Goal: Information Seeking & Learning: Learn about a topic

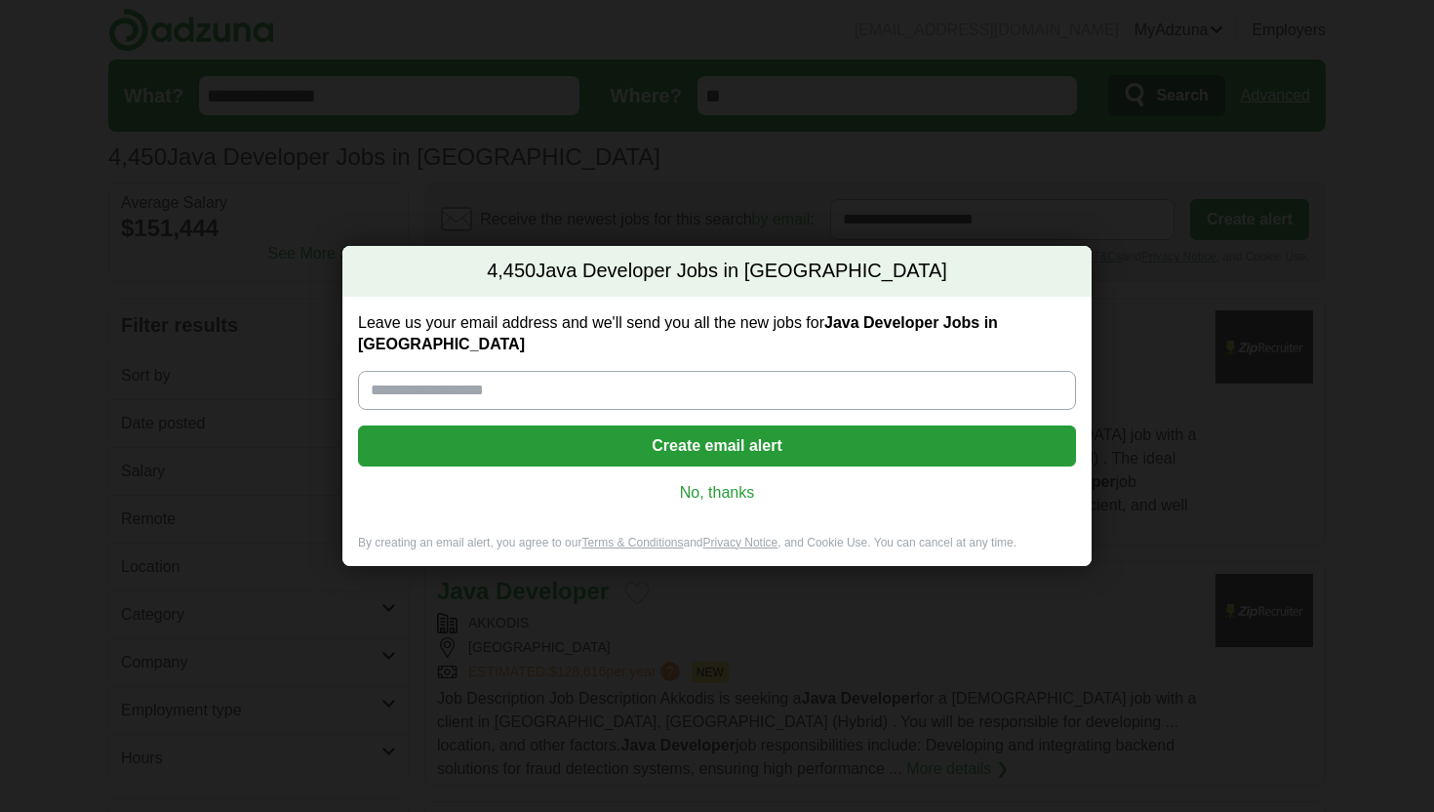
click at [718, 485] on link "No, thanks" at bounding box center [717, 492] width 687 height 21
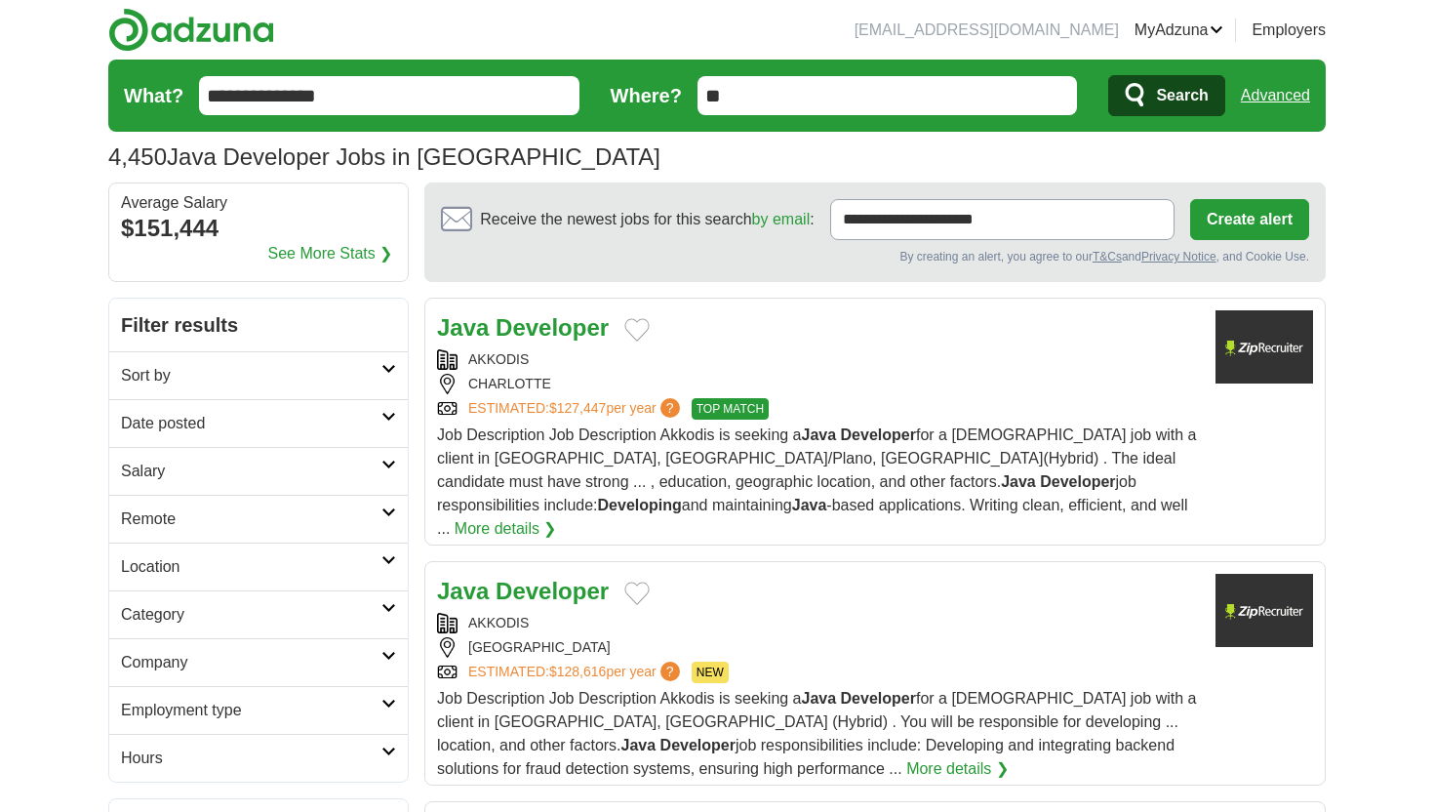
click at [385, 429] on link "Date posted" at bounding box center [258, 423] width 298 height 48
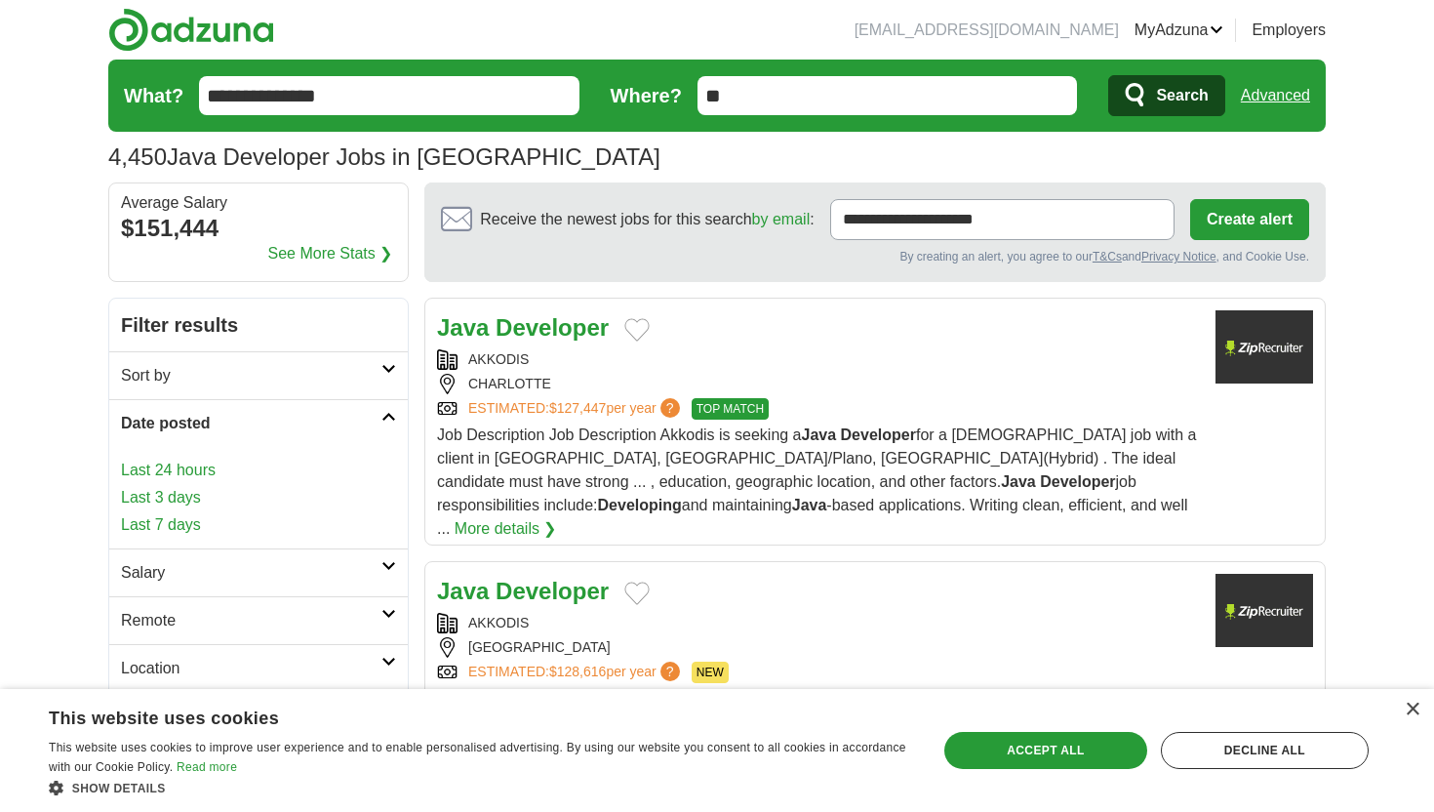
click at [193, 498] on link "Last 3 days" at bounding box center [258, 497] width 275 height 23
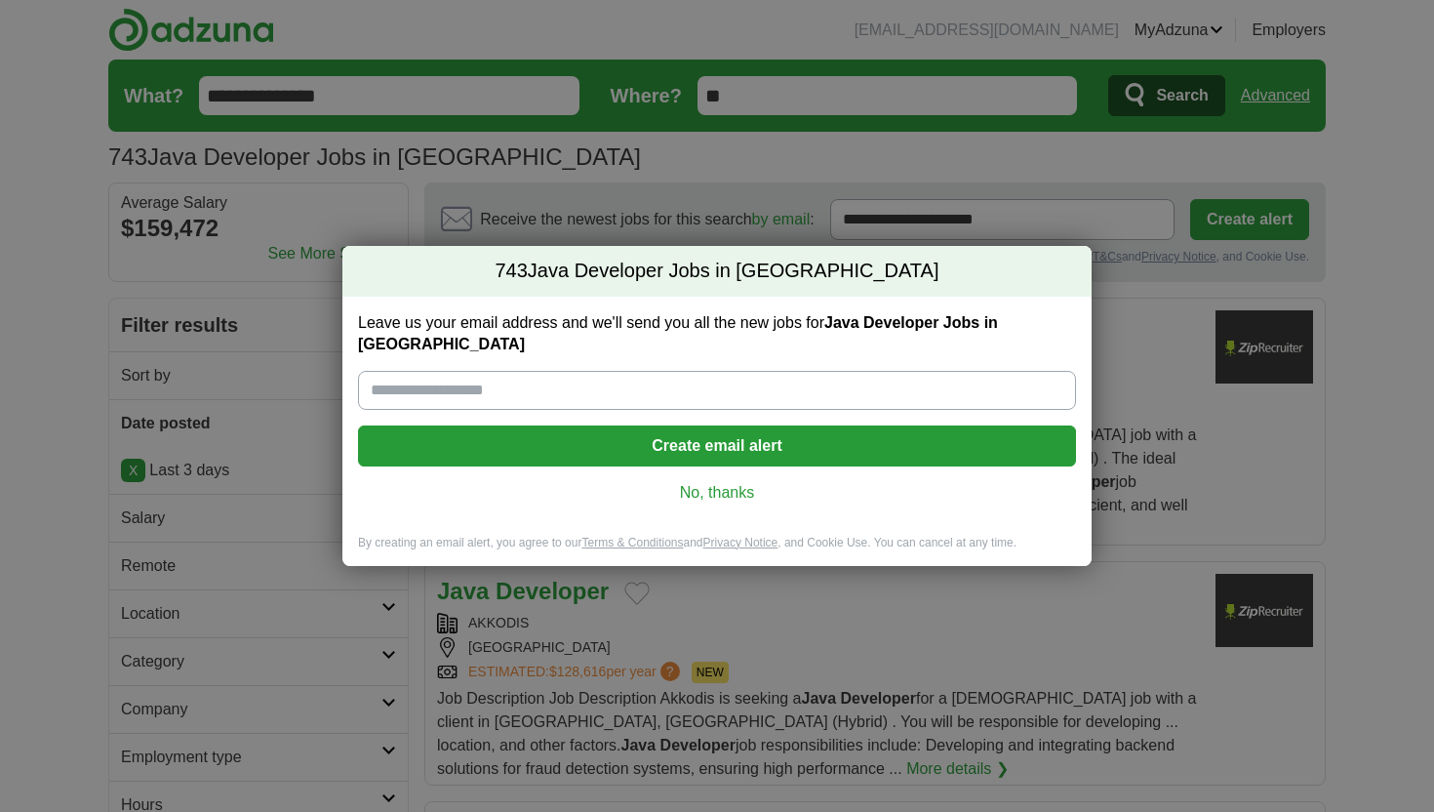
click at [718, 485] on link "No, thanks" at bounding box center [717, 492] width 687 height 21
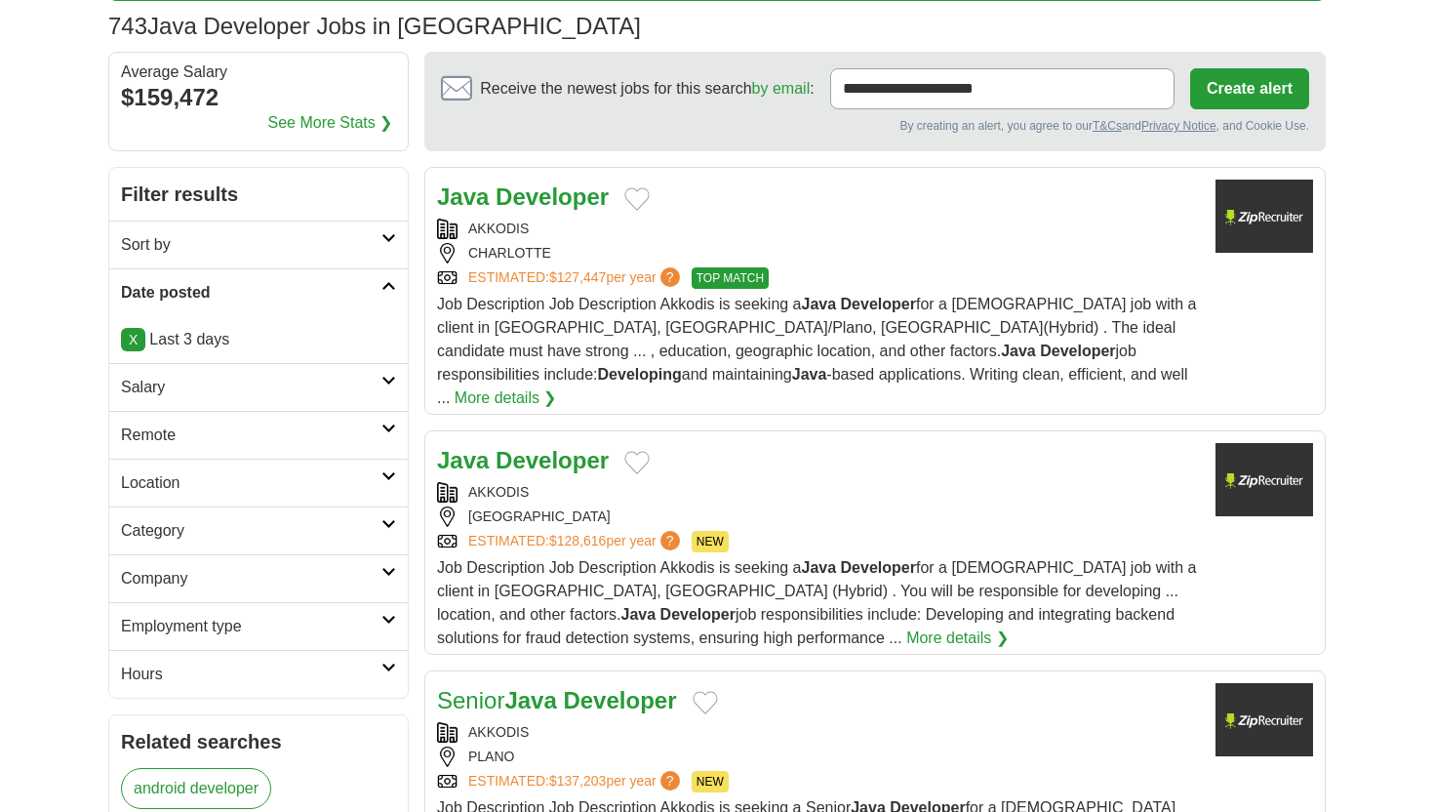
scroll to position [220, 0]
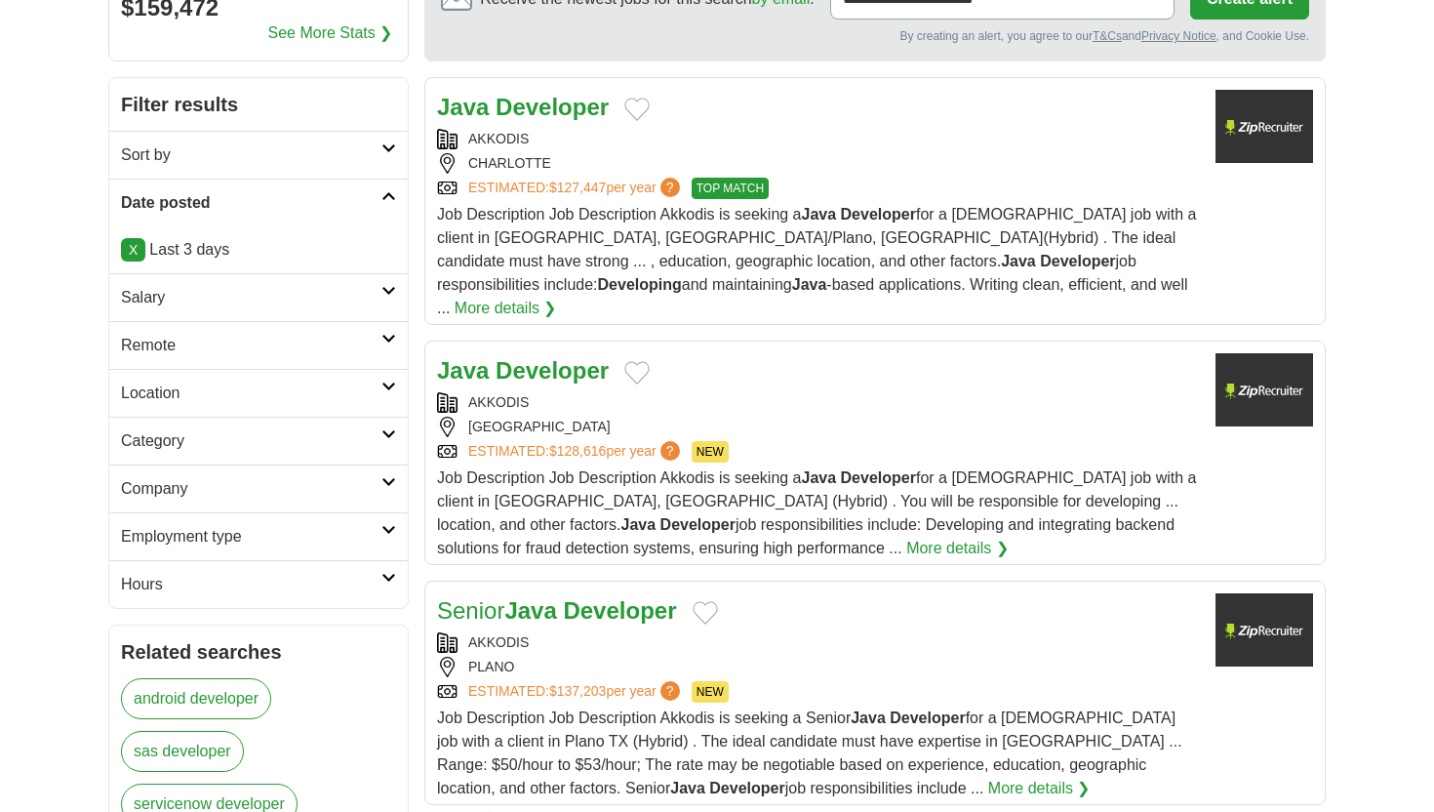
click at [378, 337] on h2 "Remote" at bounding box center [251, 345] width 260 height 23
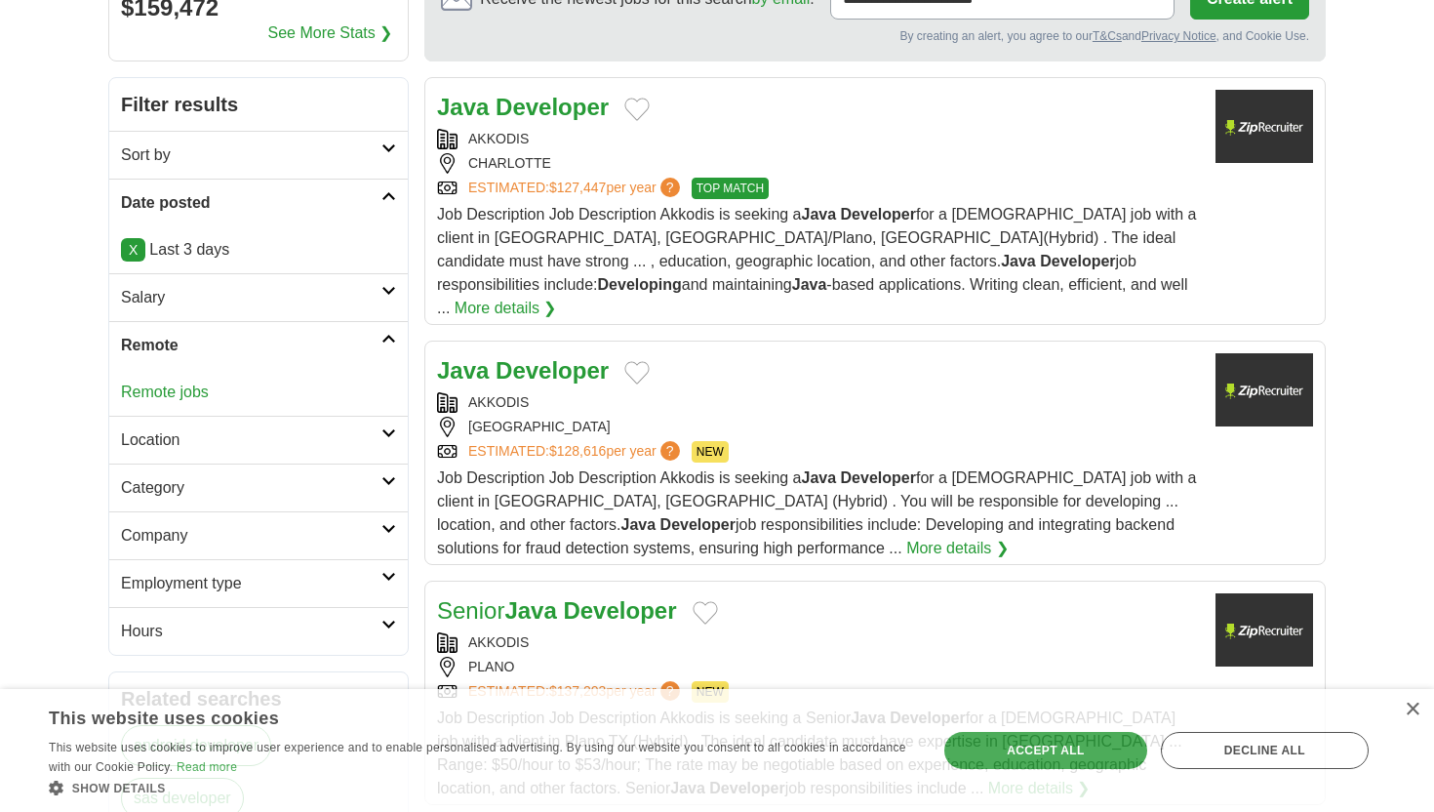
click at [378, 337] on h2 "Remote" at bounding box center [251, 345] width 260 height 23
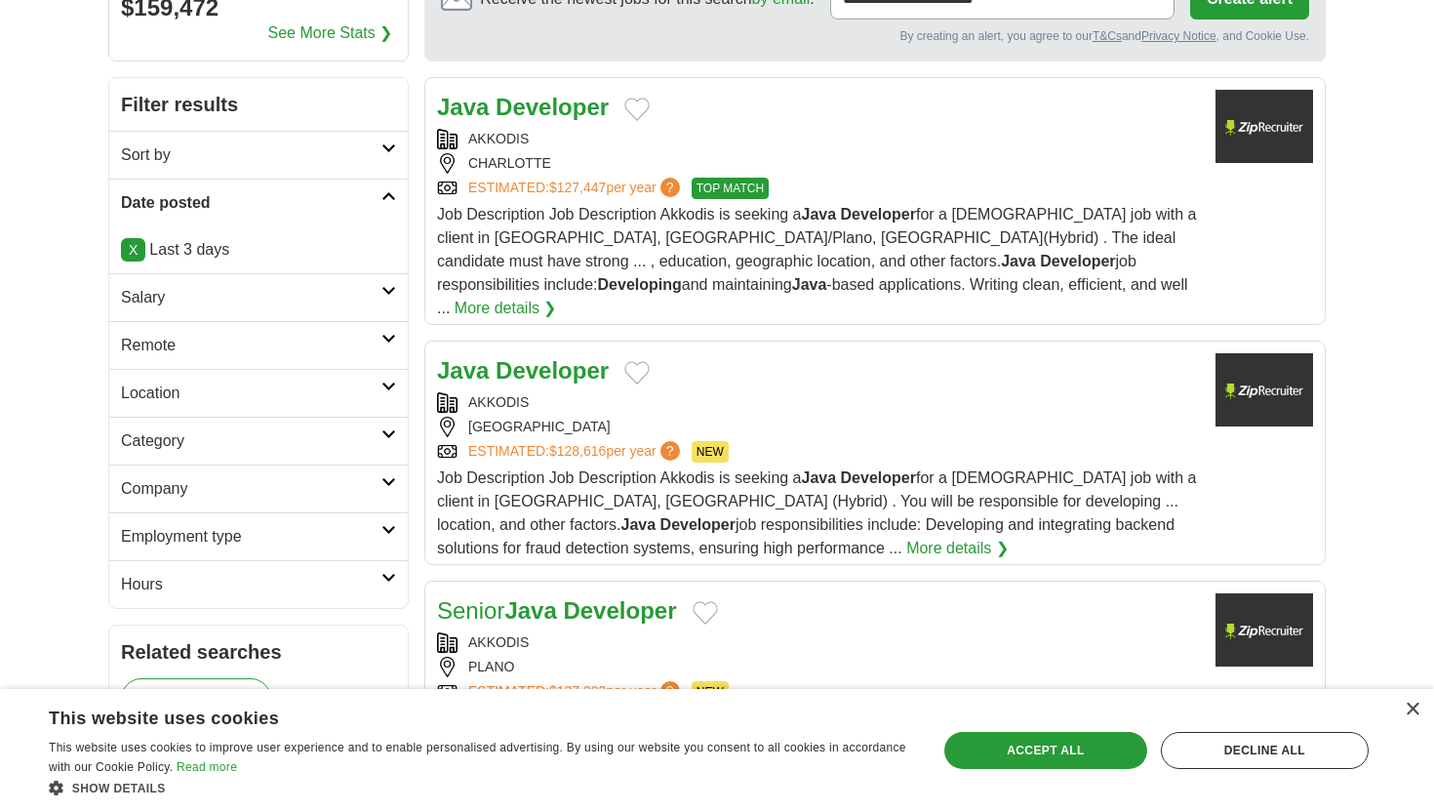
click at [391, 392] on link "Location" at bounding box center [258, 393] width 298 height 48
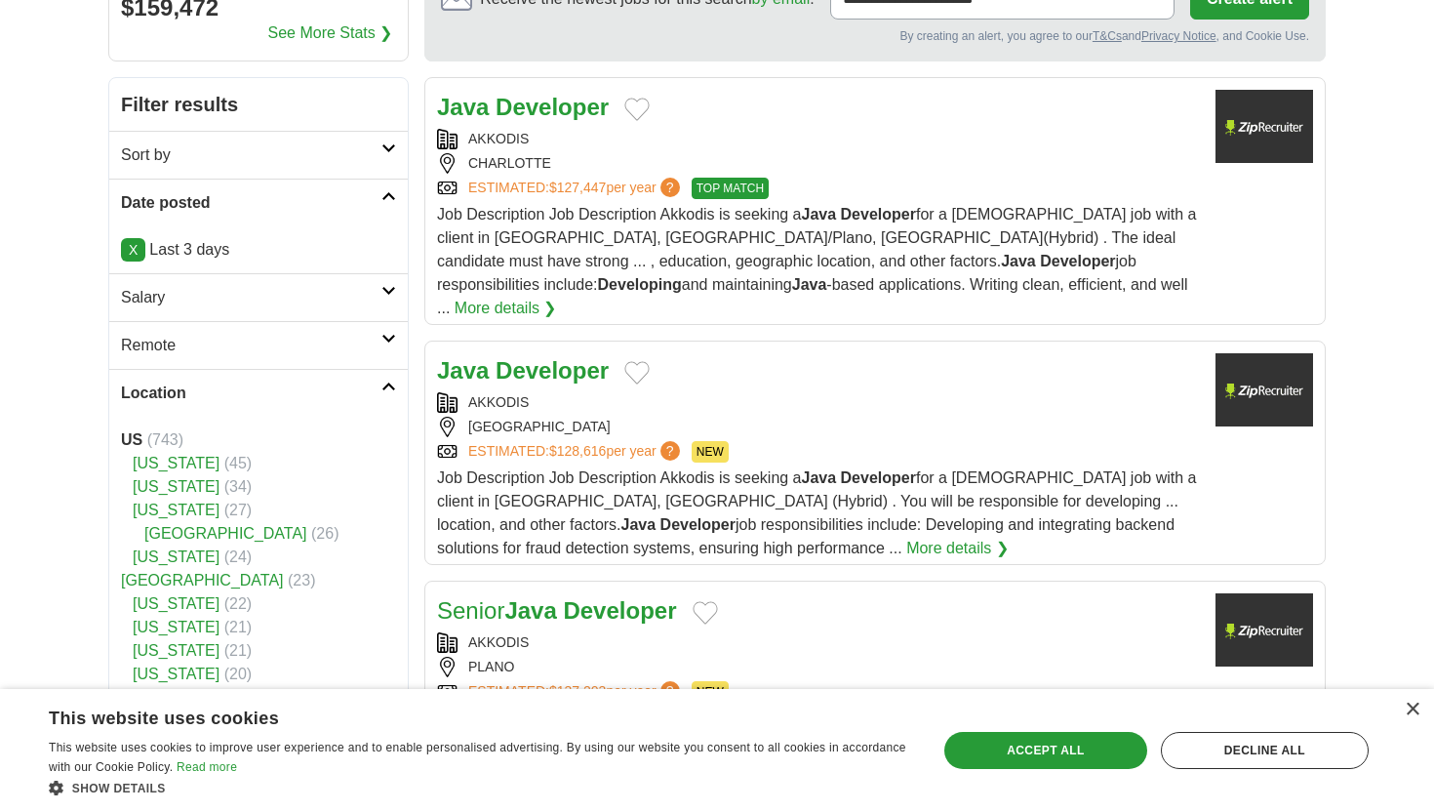
click at [391, 392] on link "Location" at bounding box center [258, 393] width 298 height 48
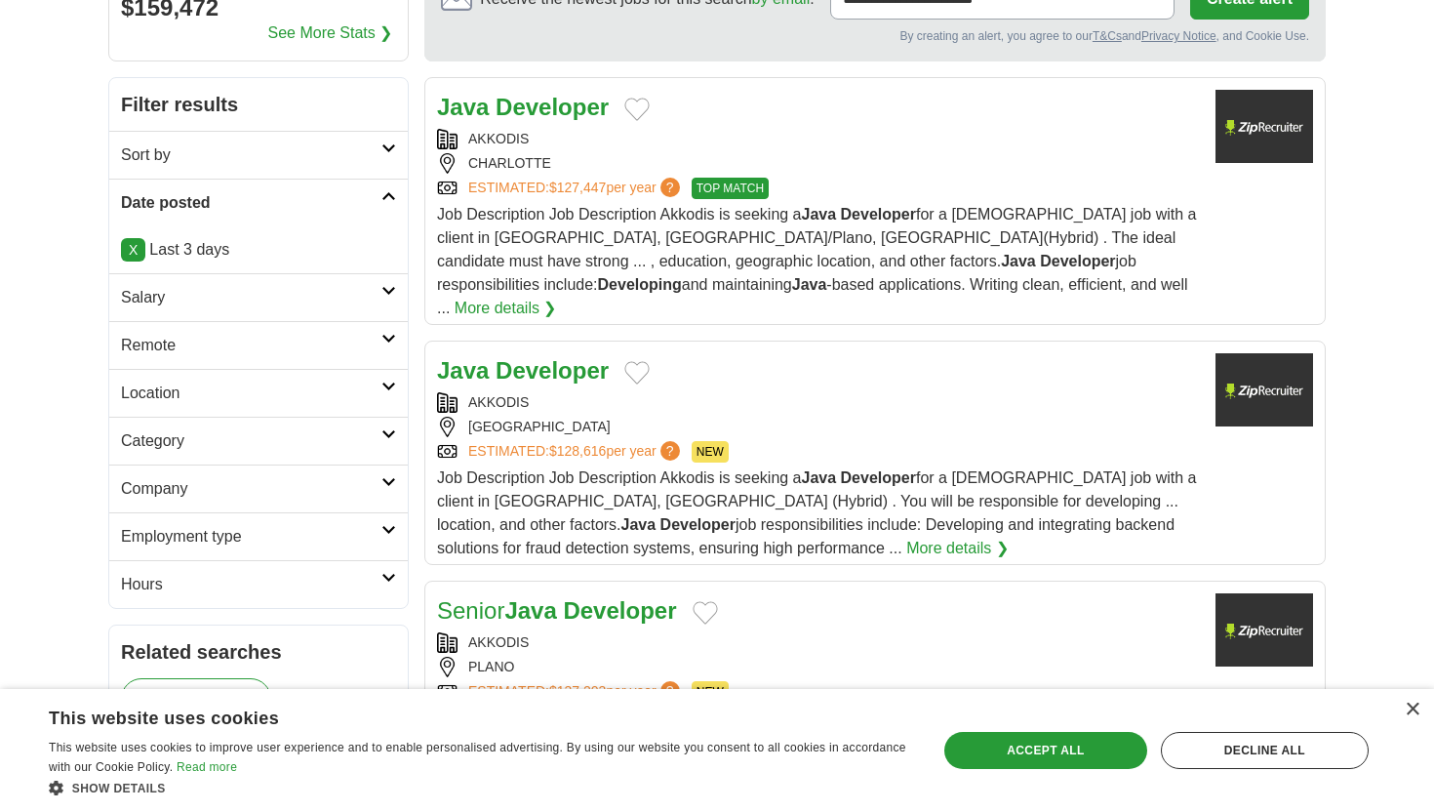
click at [384, 437] on icon at bounding box center [388, 434] width 15 height 10
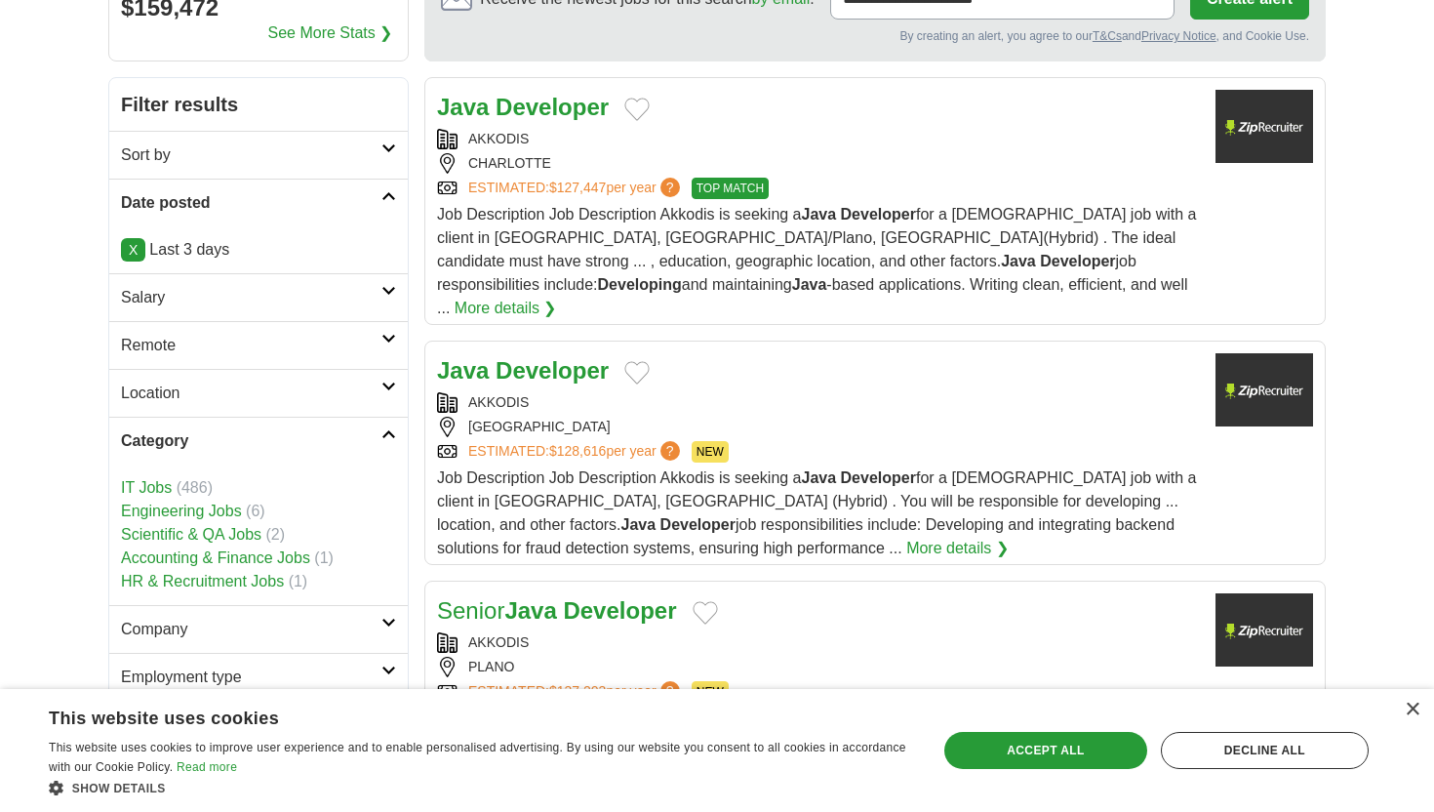
click at [384, 437] on icon at bounding box center [388, 434] width 15 height 10
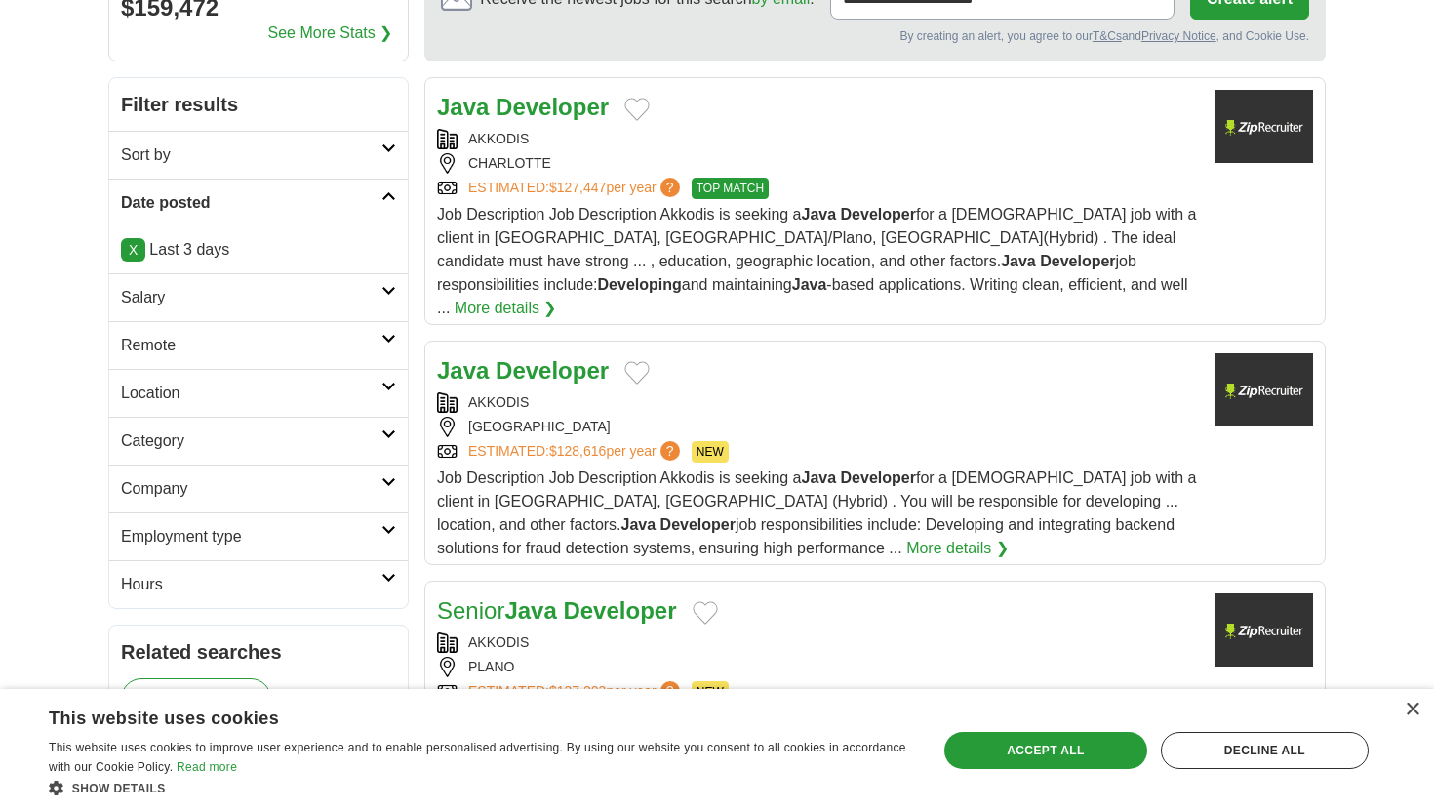
click at [384, 529] on icon at bounding box center [388, 530] width 15 height 10
click at [175, 582] on link "Contract" at bounding box center [150, 583] width 59 height 17
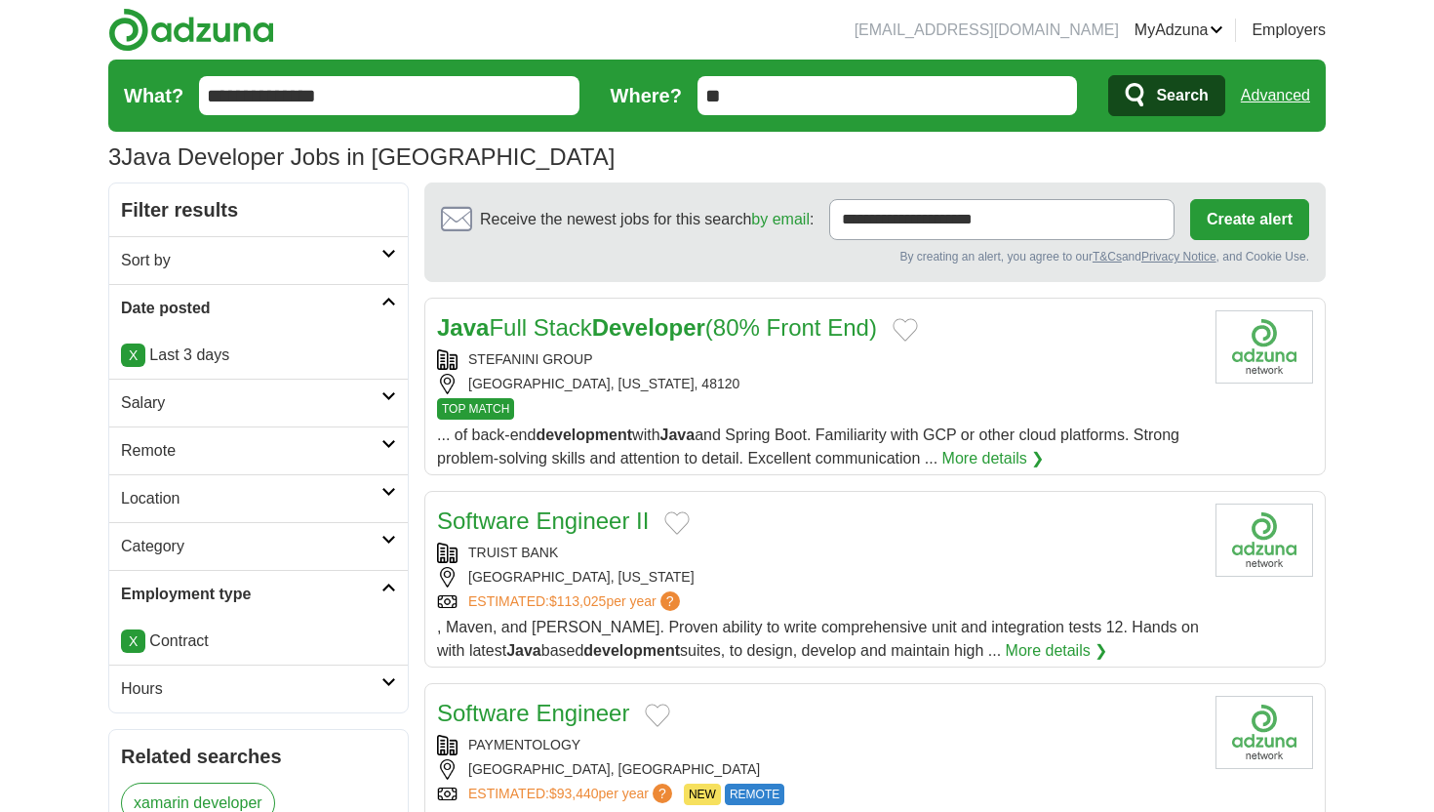
click at [756, 371] on div "STEFANINI GROUP DEARBORN, MICHIGAN, 48120" at bounding box center [818, 371] width 763 height 45
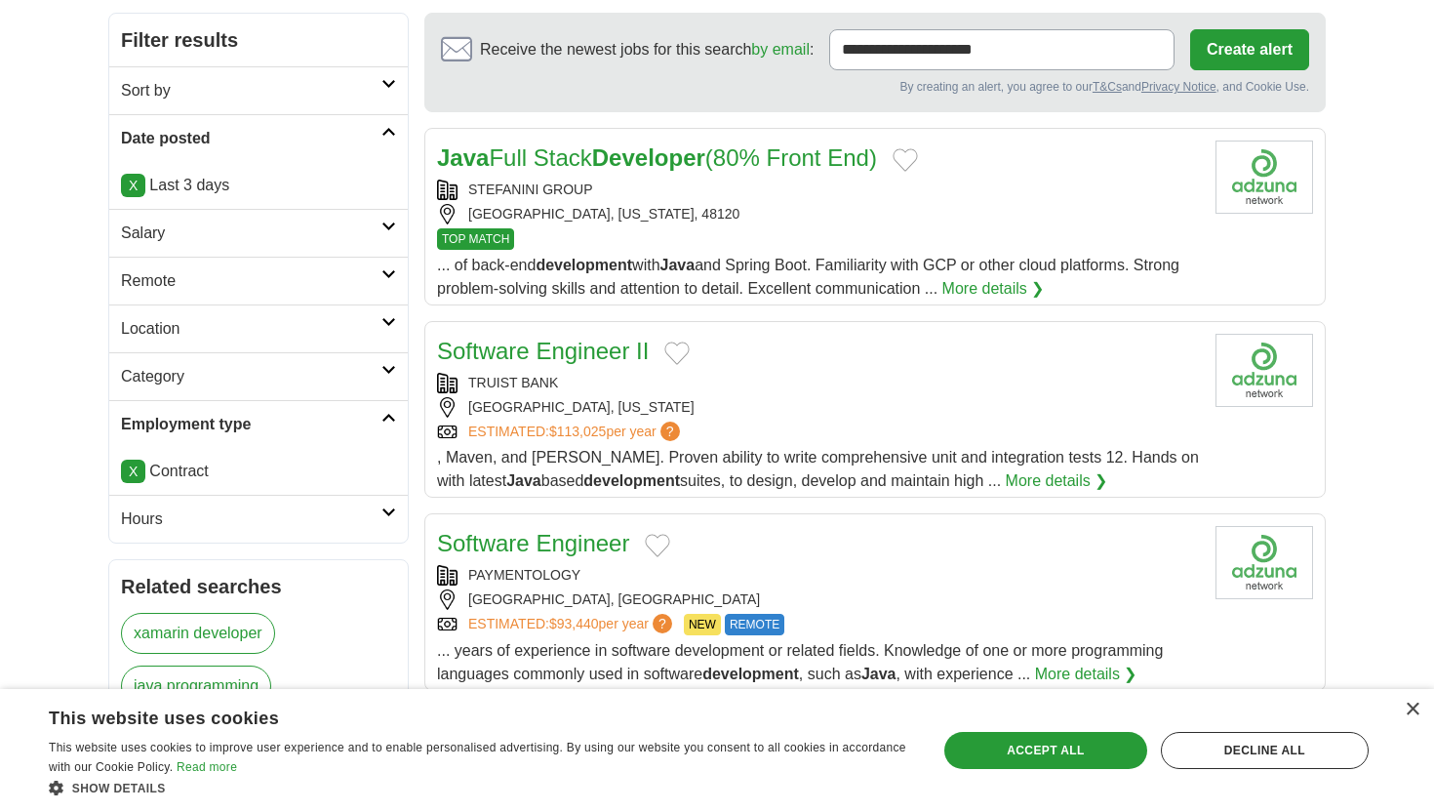
scroll to position [221, 0]
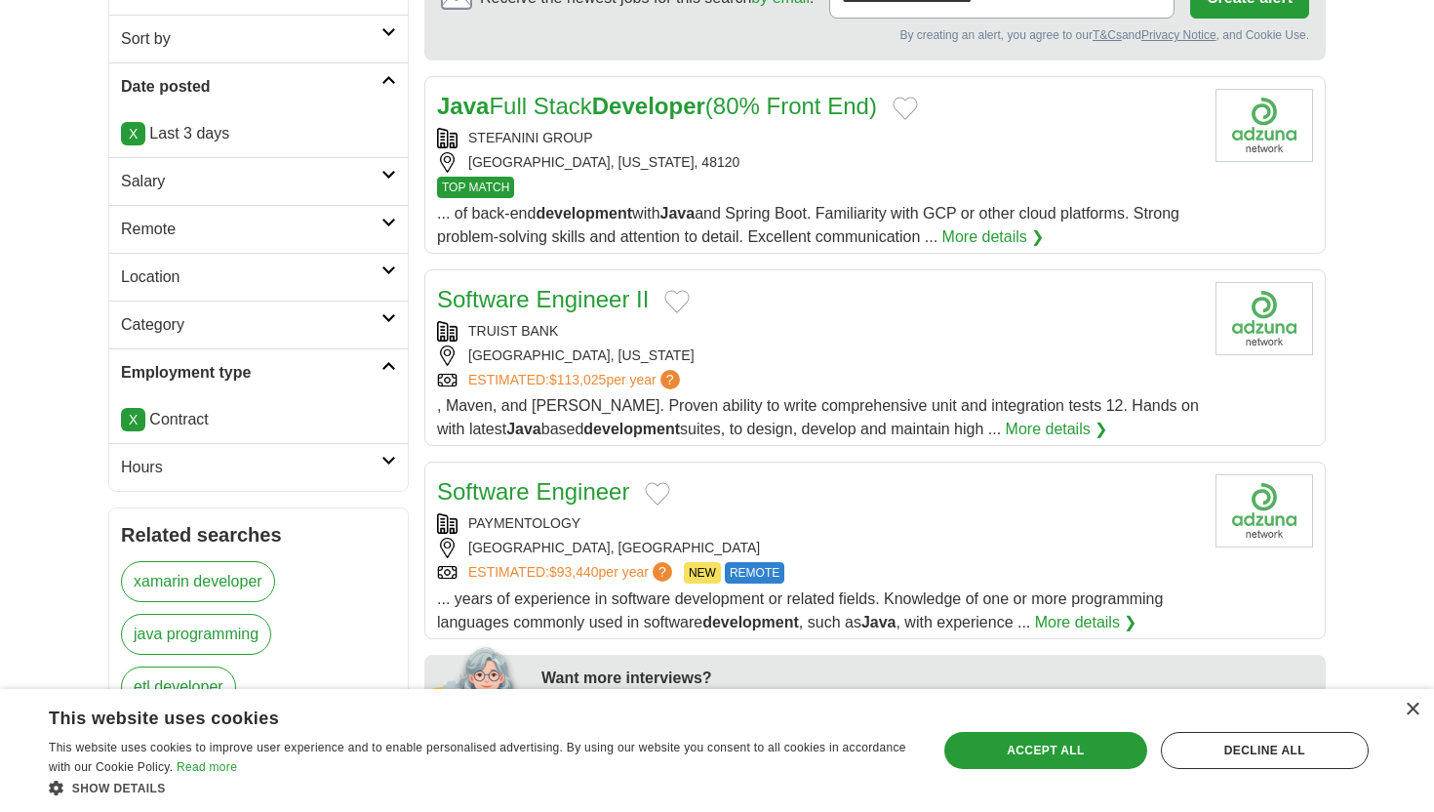
click at [604, 330] on div "TRUIST BANK" at bounding box center [818, 331] width 763 height 20
click at [603, 520] on div "PAYMENTOLOGY" at bounding box center [818, 523] width 763 height 20
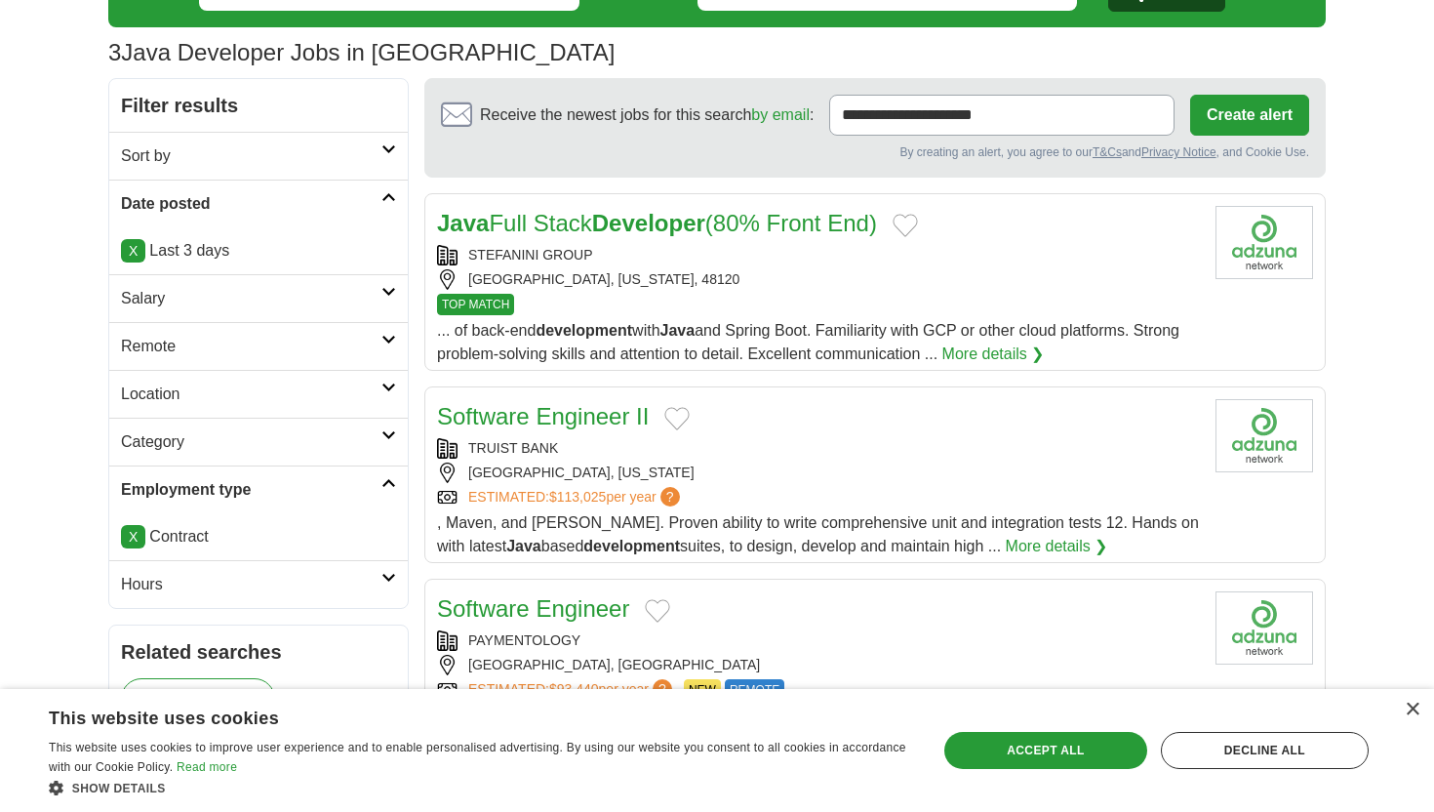
scroll to position [118, 0]
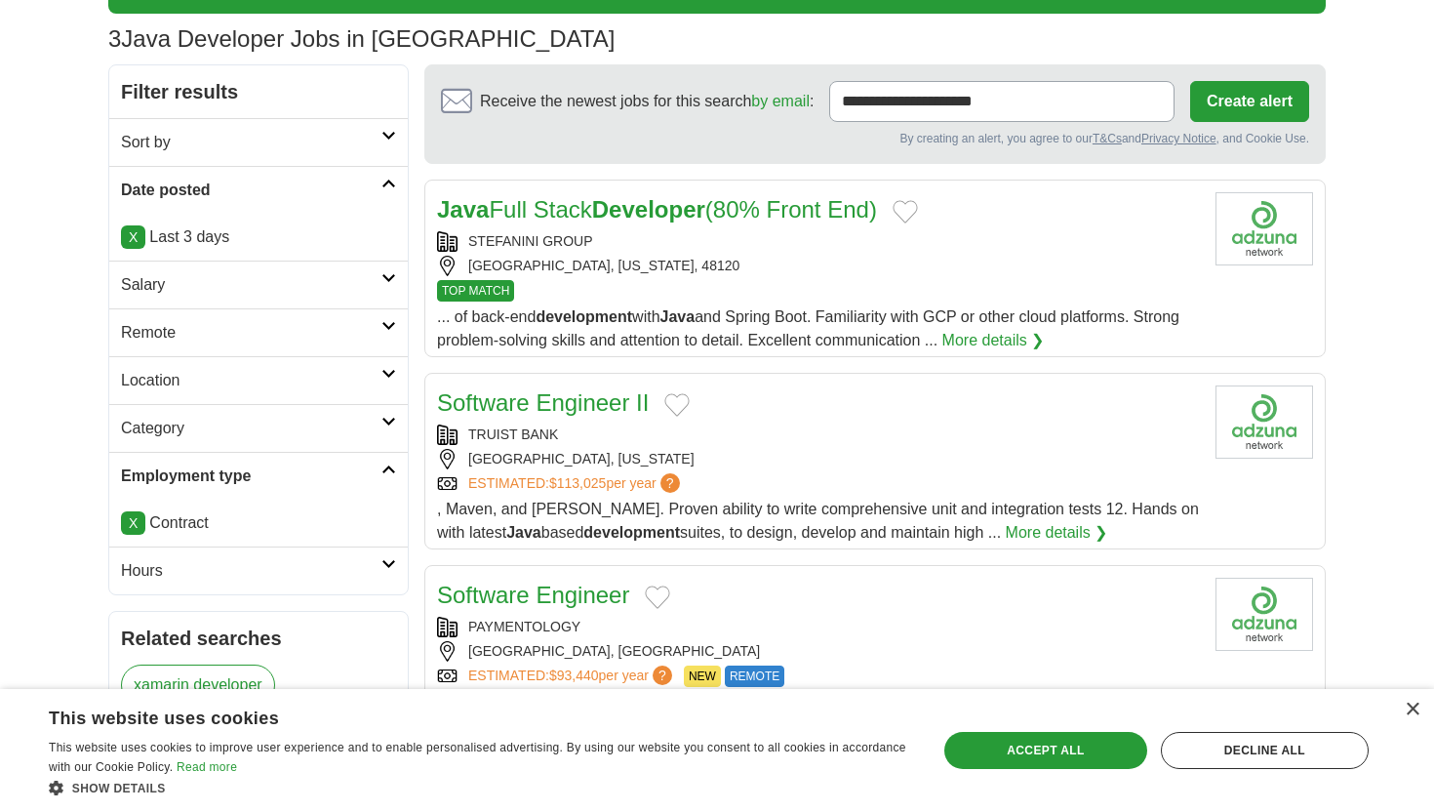
click at [128, 237] on link "X" at bounding box center [133, 236] width 24 height 23
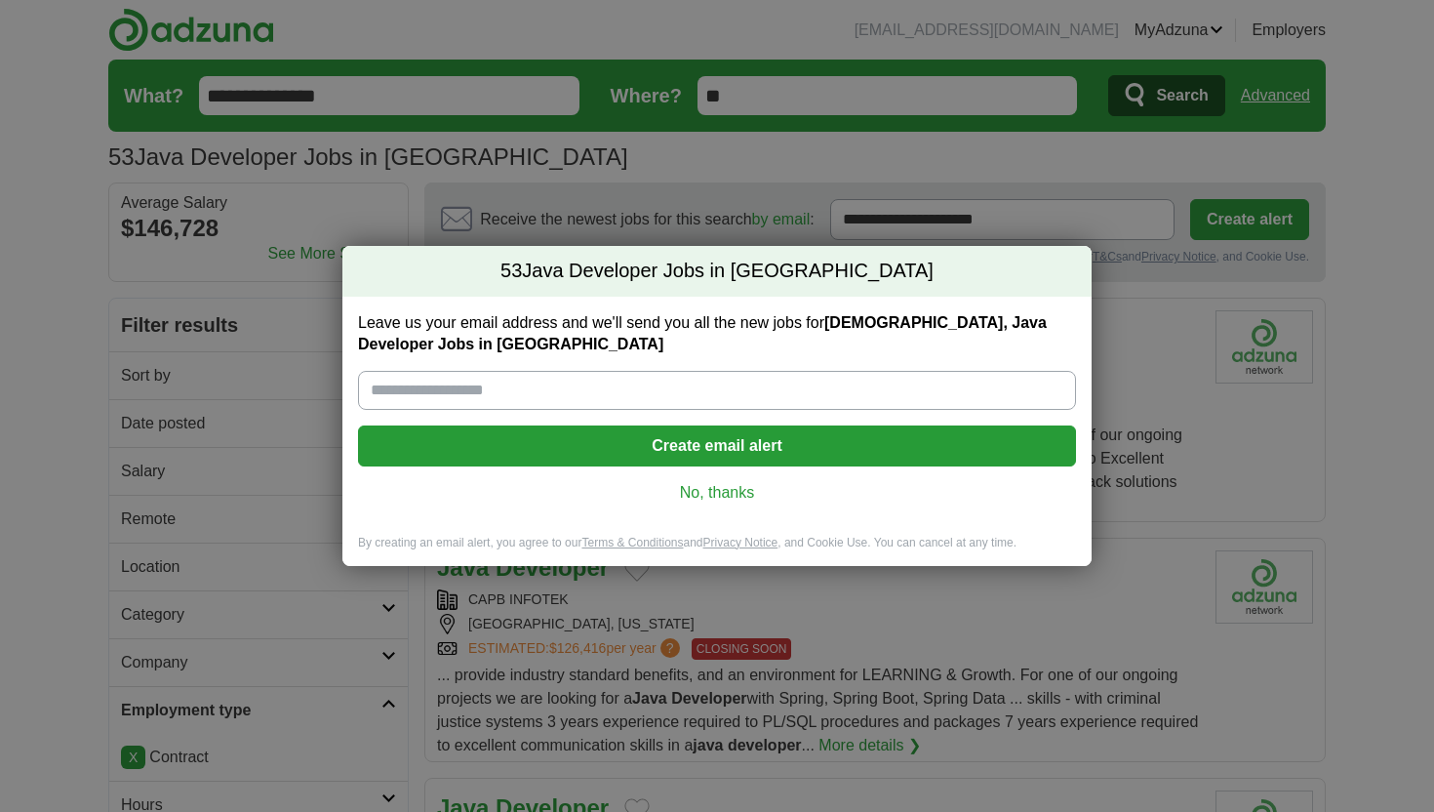
click at [687, 491] on link "No, thanks" at bounding box center [717, 492] width 687 height 21
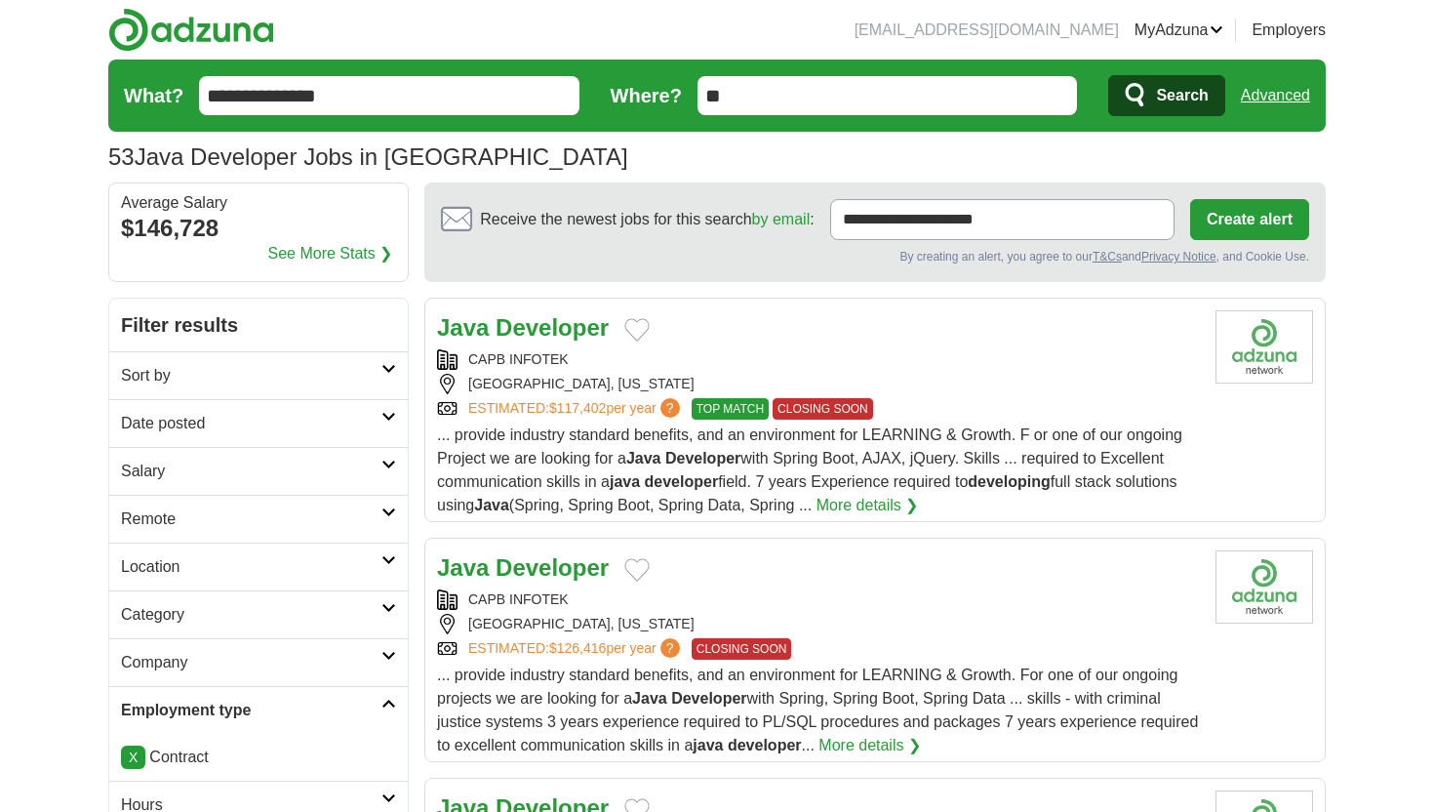
click at [375, 426] on h2 "Date posted" at bounding box center [251, 423] width 260 height 23
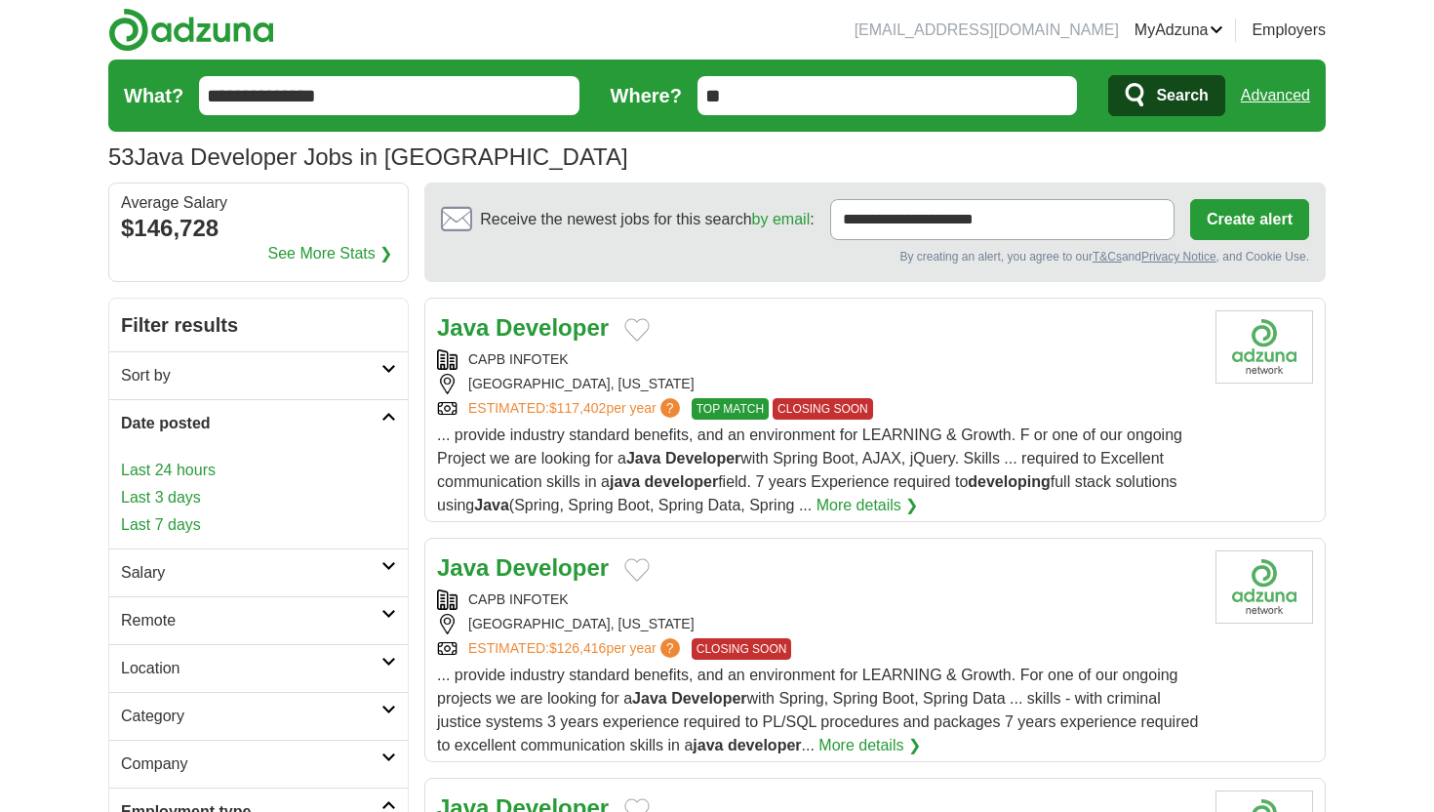
click at [175, 518] on link "Last 7 days" at bounding box center [258, 524] width 275 height 23
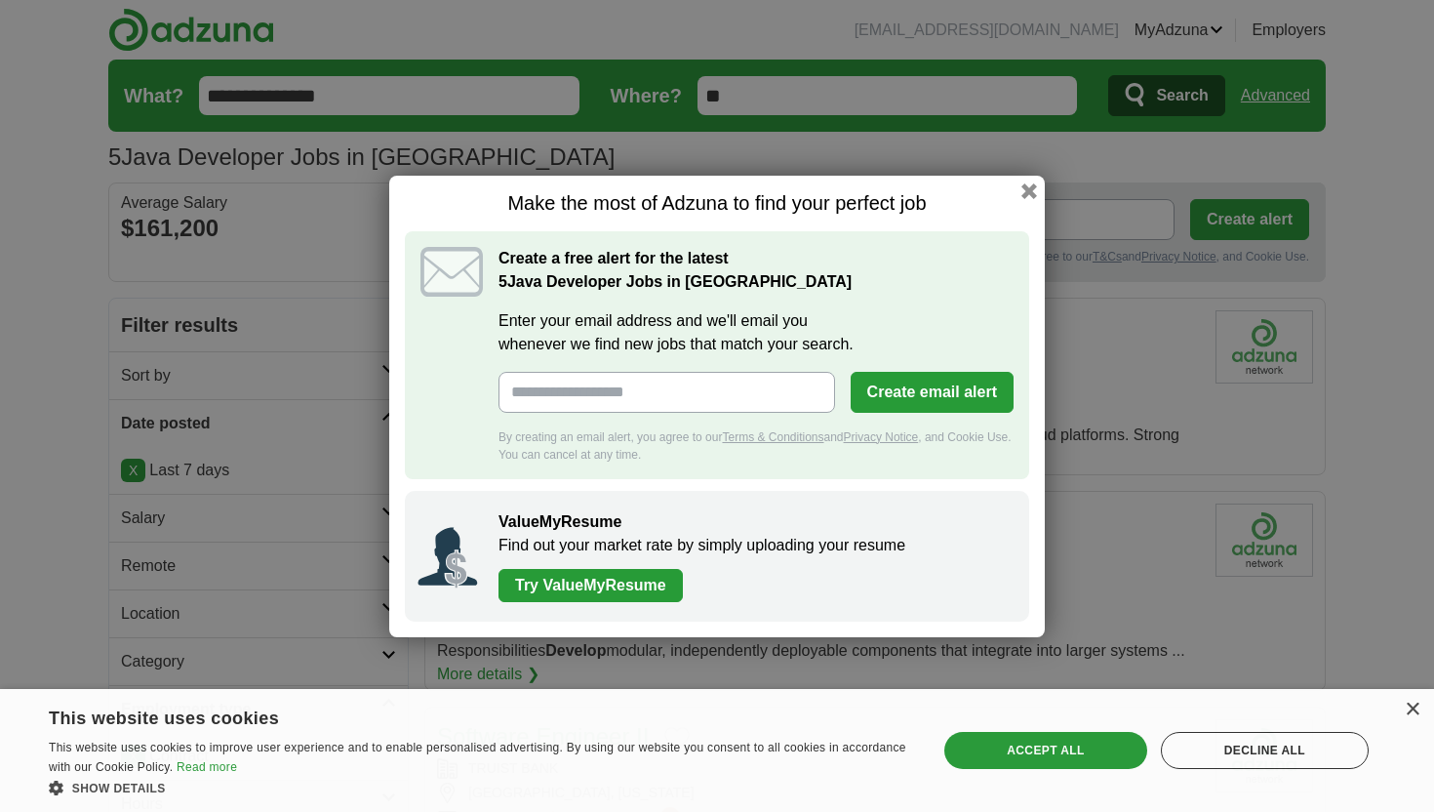
click at [588, 586] on link "Try ValueMyResume" at bounding box center [590, 585] width 184 height 33
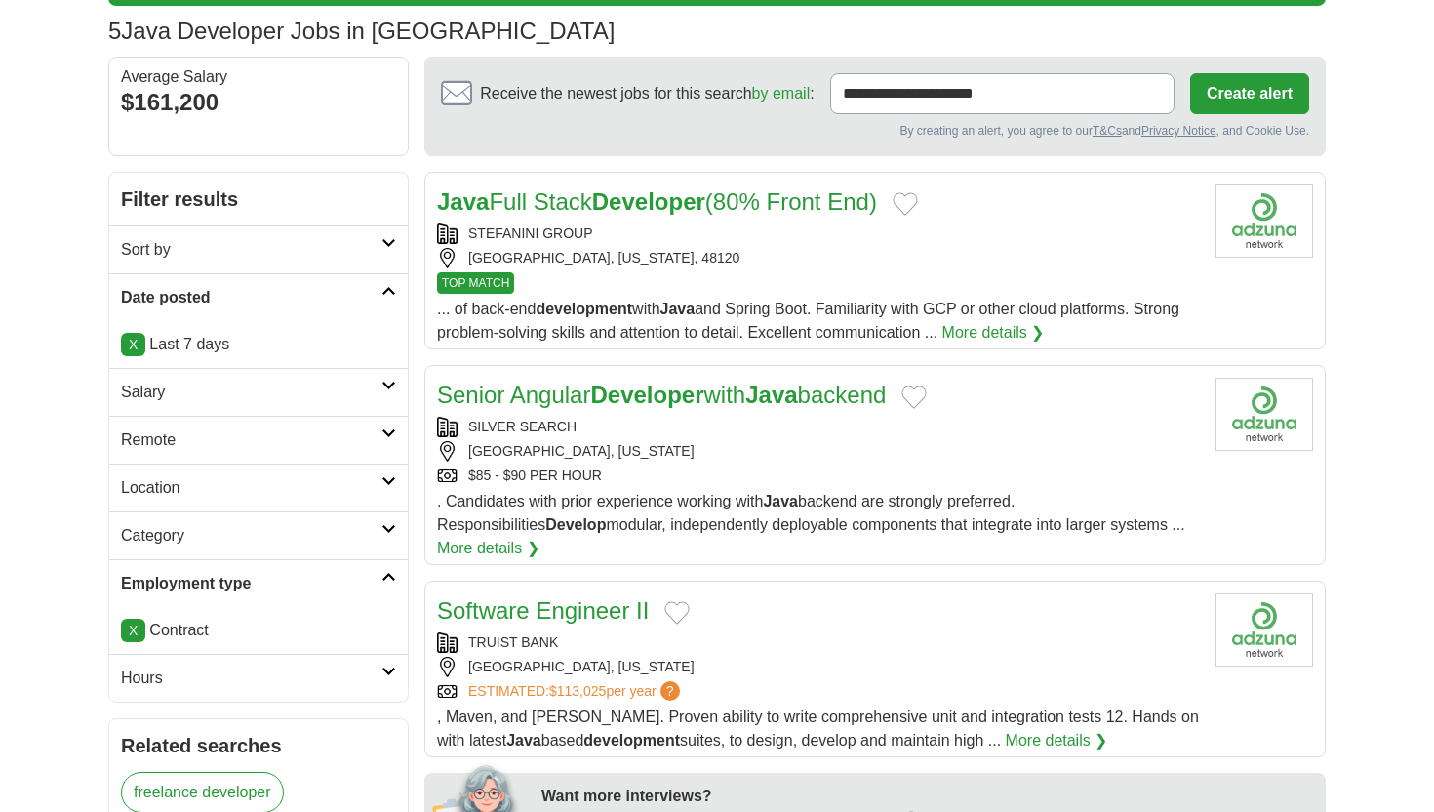
scroll to position [210, 0]
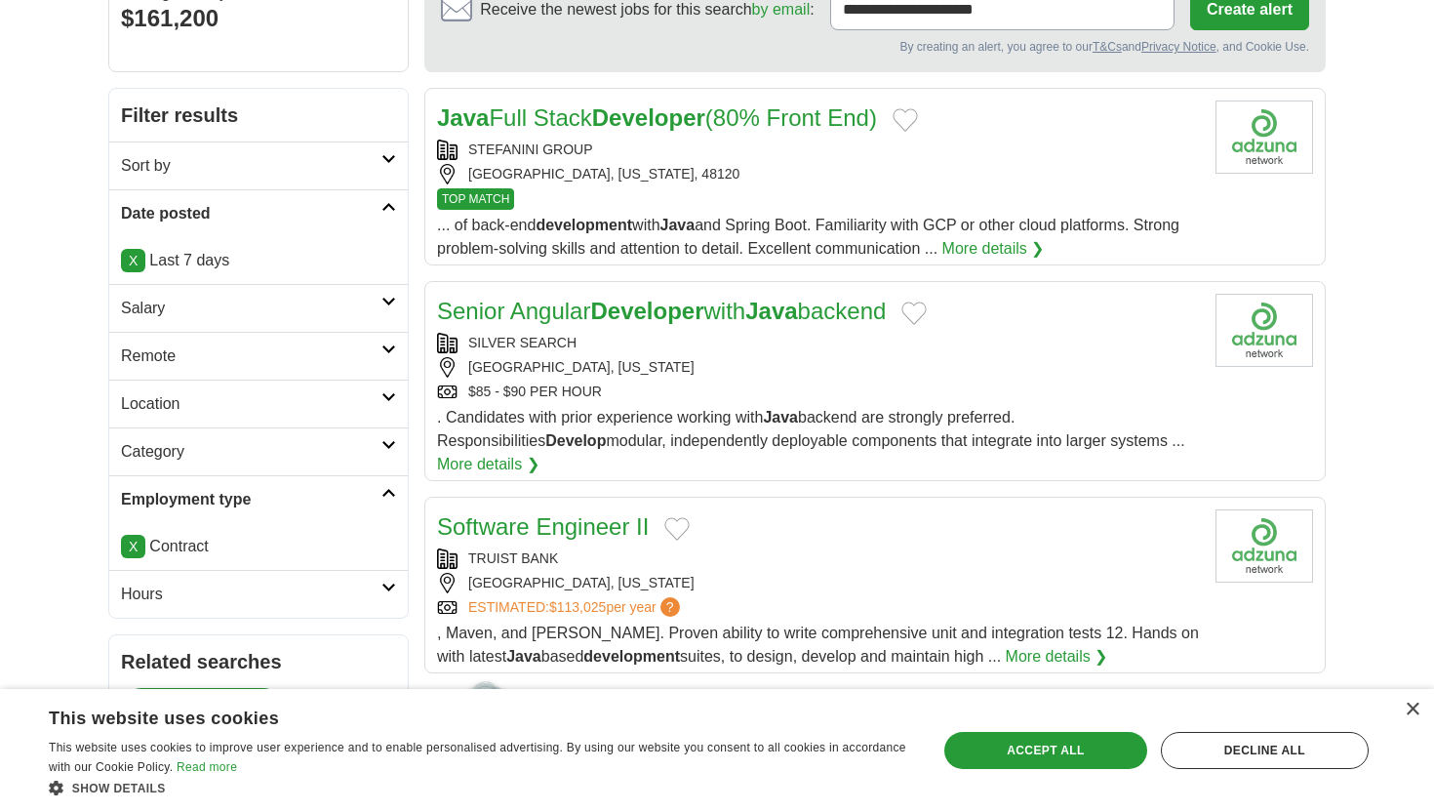
click at [715, 317] on link "Senior Angular Developer with Java backend" at bounding box center [661, 311] width 449 height 26
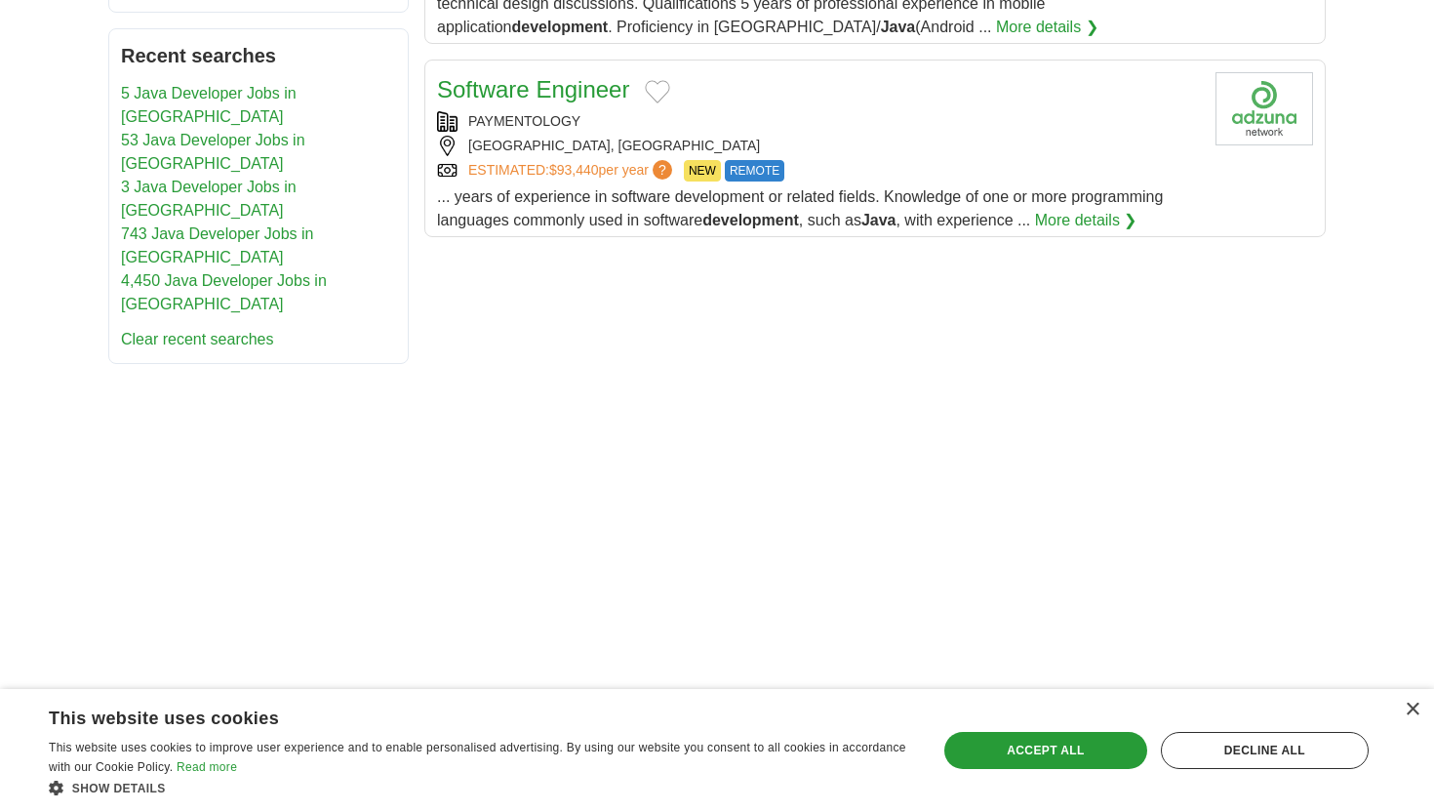
scroll to position [1152, 0]
